Goal: Task Accomplishment & Management: Use online tool/utility

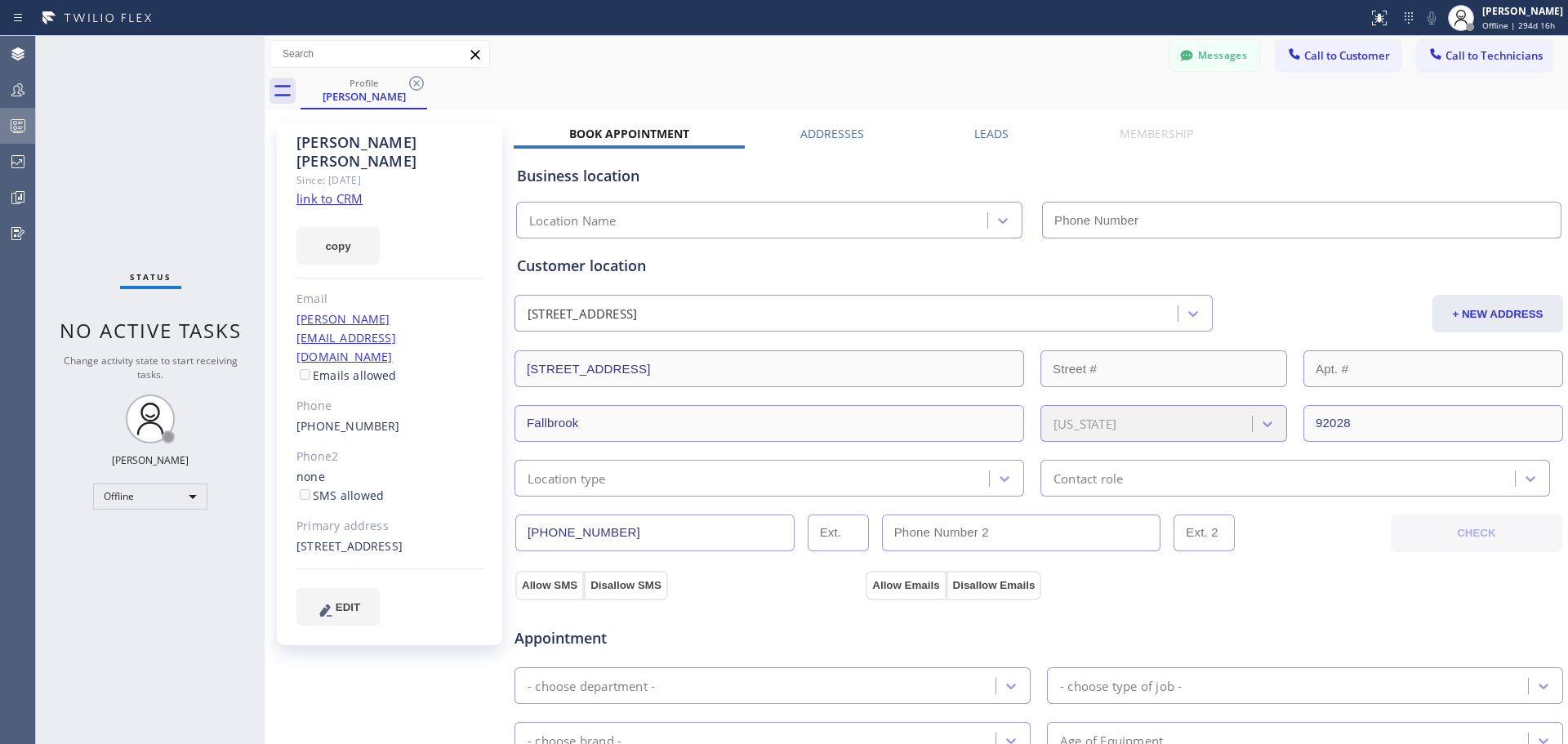
click at [12, 128] on rect at bounding box center [19, 126] width 14 height 12
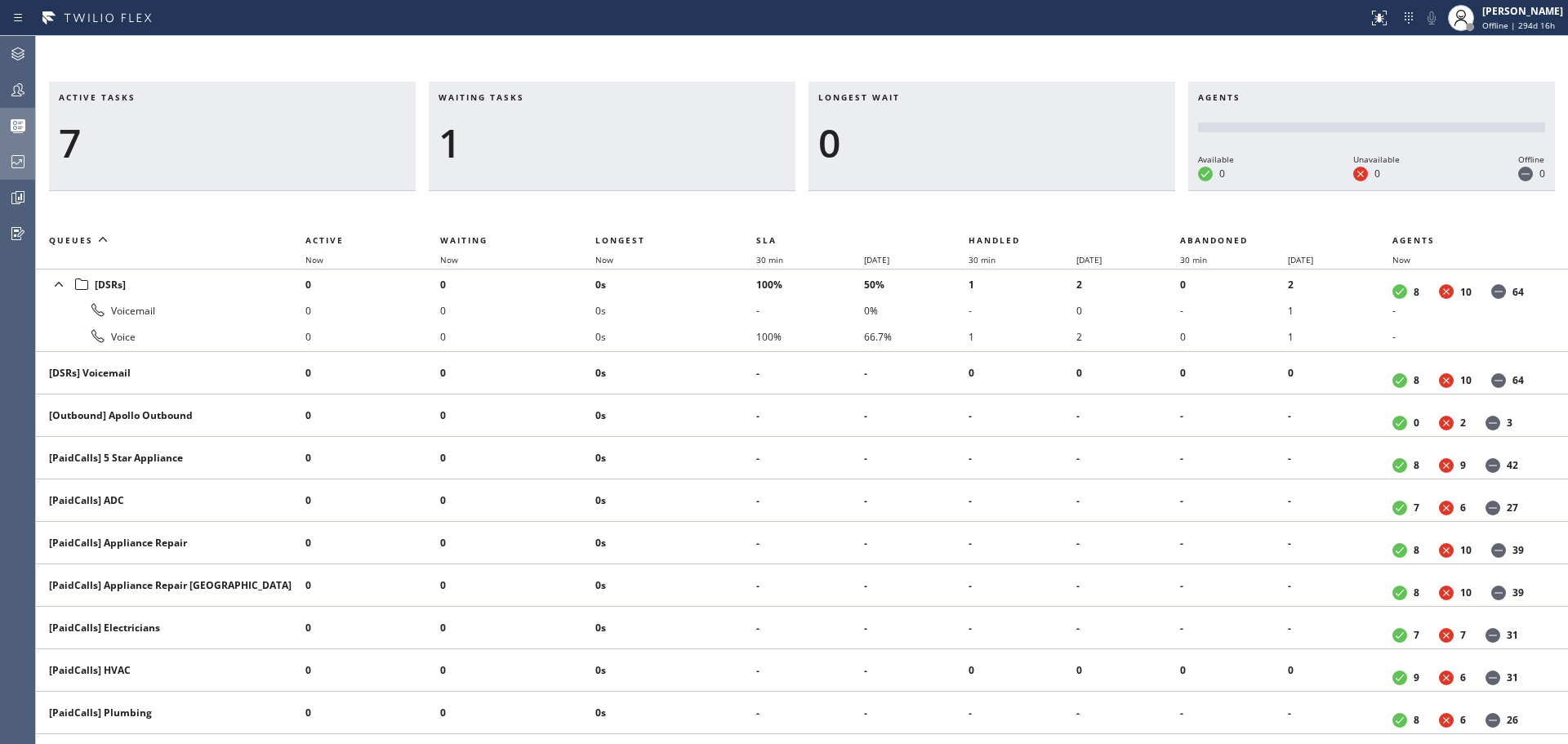
click at [0, 161] on div at bounding box center [18, 162] width 36 height 19
